Goal: Transaction & Acquisition: Purchase product/service

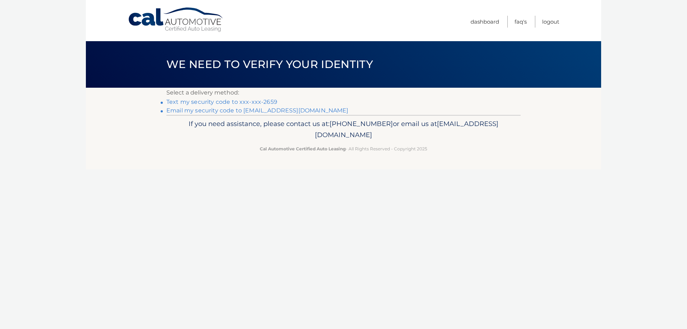
click at [208, 101] on link "Text my security code to xxx-xxx-2659" at bounding box center [221, 101] width 111 height 7
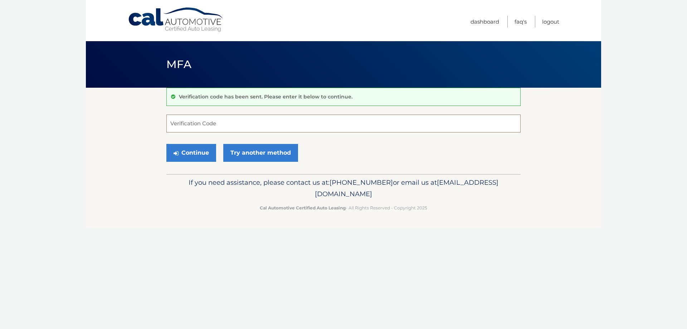
click at [199, 121] on input "Verification Code" at bounding box center [343, 124] width 354 height 18
type input "446908"
click at [196, 157] on button "Continue" at bounding box center [191, 153] width 50 height 18
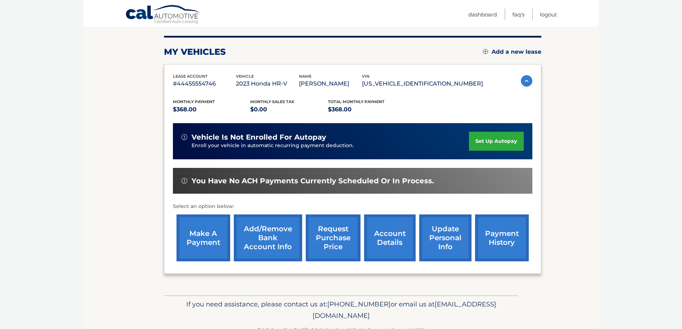
scroll to position [105, 0]
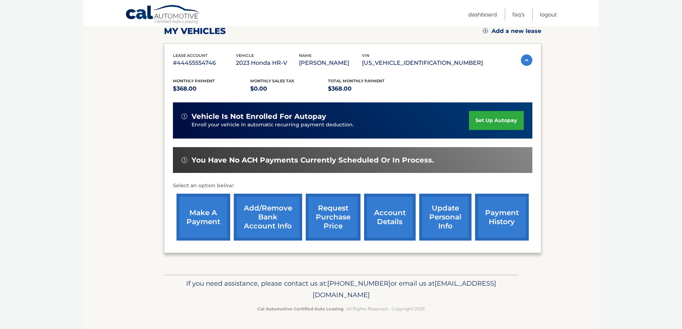
click at [194, 217] on link "make a payment" at bounding box center [204, 217] width 54 height 47
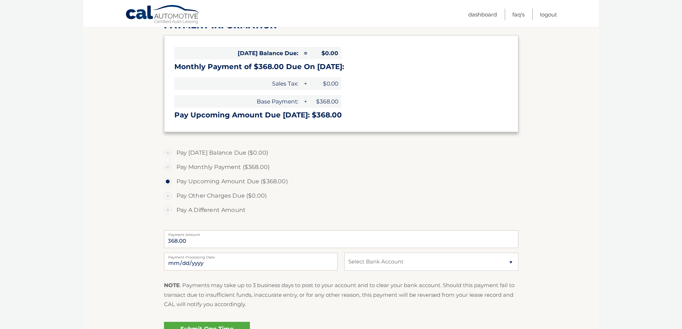
scroll to position [107, 0]
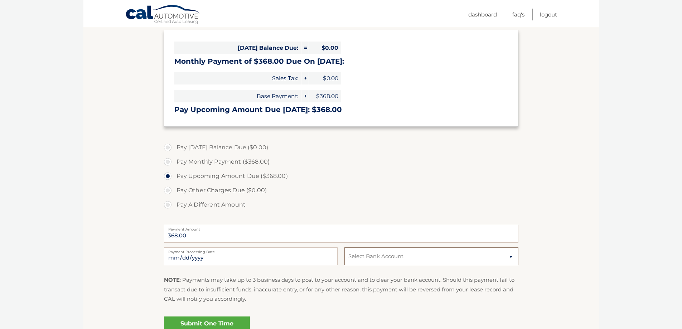
click at [512, 258] on select "Select Bank Account Checking JPMORGAN CHASE BANK, NA *****9065 Checking BANK OF…" at bounding box center [431, 256] width 174 height 18
select select "ZjAxZTJmMjYtMDExZS00MmEyLWE0NjYtYzE2ZjUzMWQwYTZm"
click at [344, 247] on select "Select Bank Account Checking JPMORGAN CHASE BANK, NA *****9065 Checking BANK OF…" at bounding box center [431, 256] width 174 height 18
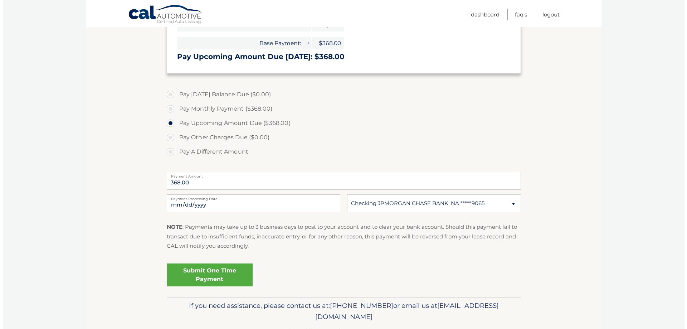
scroll to position [183, 0]
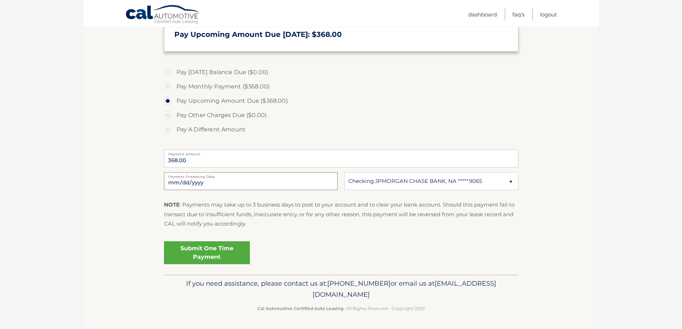
click at [254, 180] on input "2025-10-05" at bounding box center [251, 181] width 174 height 18
type input "2025-10-08"
click at [202, 251] on link "Submit One Time Payment" at bounding box center [207, 252] width 86 height 23
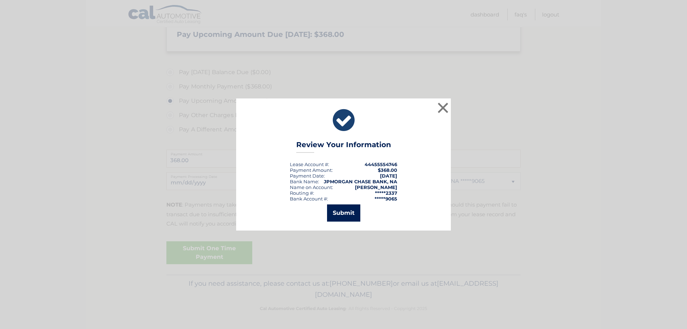
click at [345, 212] on button "Submit" at bounding box center [343, 212] width 33 height 17
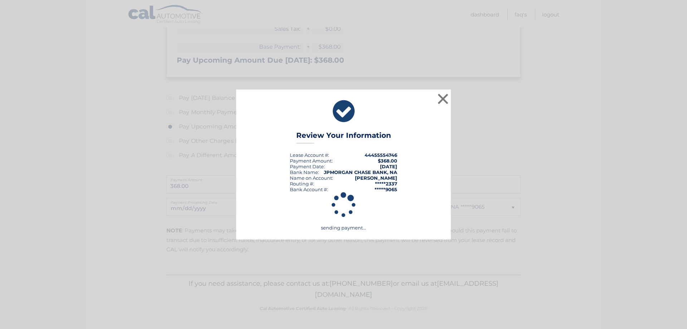
scroll to position [157, 0]
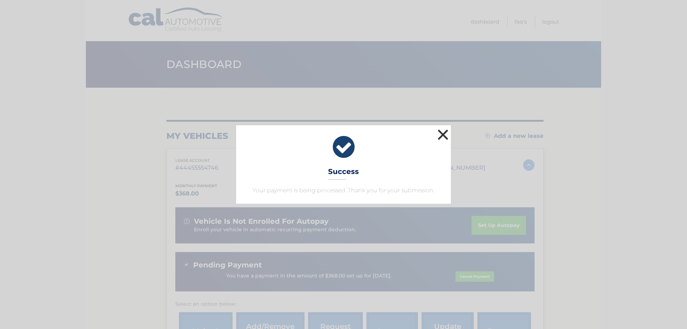
click at [441, 131] on button "×" at bounding box center [443, 134] width 14 height 14
